Goal: Navigation & Orientation: Find specific page/section

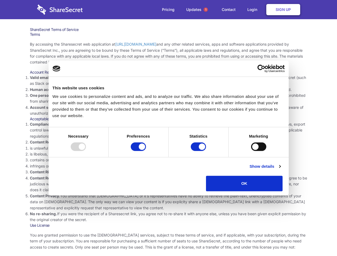
click at [169, 128] on li "Compliance with local laws and regulations. Your use of the Sharesecret must no…" at bounding box center [169, 131] width 278 height 18
click at [86, 151] on div at bounding box center [78, 147] width 15 height 9
click at [146, 151] on input "Preferences" at bounding box center [138, 147] width 15 height 9
checkbox input "false"
click at [199, 151] on input "Statistics" at bounding box center [198, 147] width 15 height 9
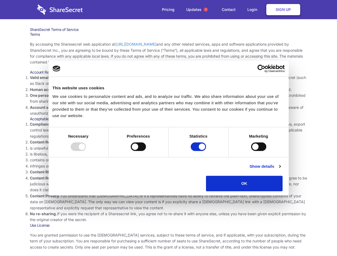
checkbox input "false"
click at [251, 151] on input "Marketing" at bounding box center [258, 147] width 15 height 9
checkbox input "true"
click at [281, 170] on link "Show details" at bounding box center [265, 166] width 31 height 6
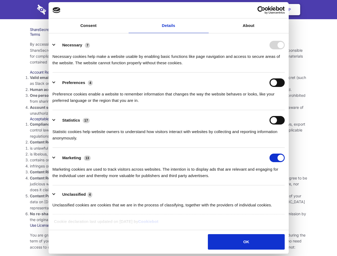
click at [295, 193] on li "Content Privacy. You understand that Sharesecret or it’s representatives have n…" at bounding box center [169, 202] width 278 height 18
click at [206, 10] on span "1" at bounding box center [206, 9] width 4 height 4
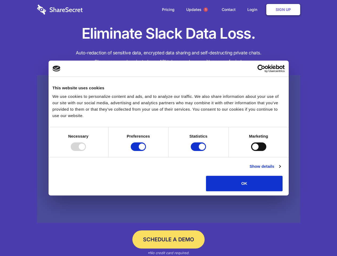
click at [86, 151] on div at bounding box center [78, 147] width 15 height 9
click at [146, 151] on input "Preferences" at bounding box center [138, 147] width 15 height 9
checkbox input "false"
